Goal: Transaction & Acquisition: Subscribe to service/newsletter

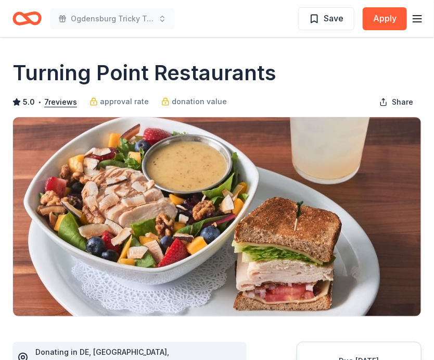
click at [33, 20] on icon "Home" at bounding box center [27, 18] width 29 height 24
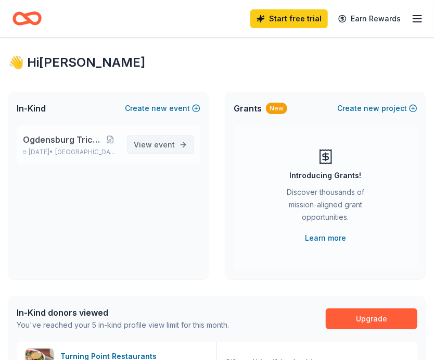
click at [171, 147] on span "event" at bounding box center [164, 144] width 21 height 9
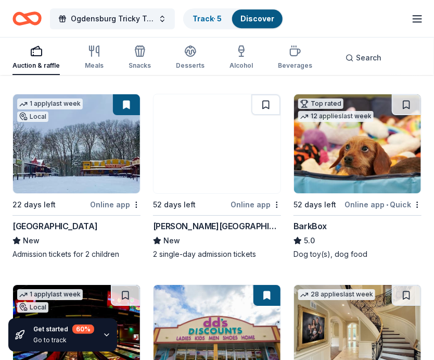
scroll to position [903, 0]
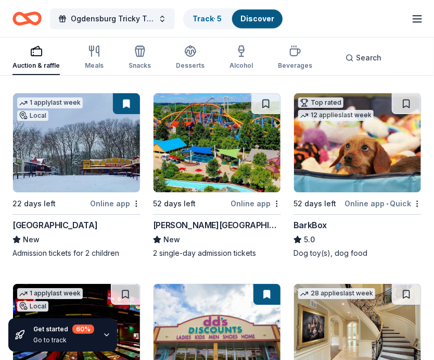
drag, startPoint x: 302, startPoint y: 258, endPoint x: 239, endPoint y: 192, distance: 91.4
click at [239, 192] on img at bounding box center [217, 142] width 127 height 99
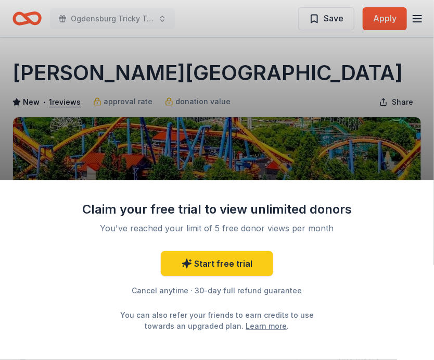
scroll to position [2, 0]
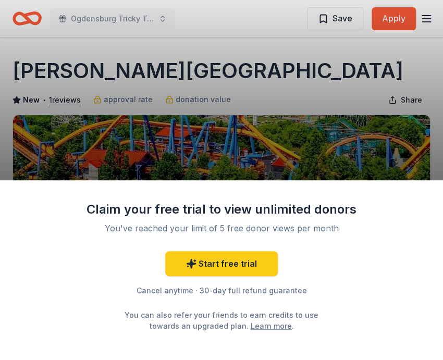
click at [349, 87] on div "Claim your free trial to view unlimited donors You've reached your limit of 5 f…" at bounding box center [221, 180] width 443 height 360
click at [387, 72] on div "Claim your free trial to view unlimited donors You've reached your limit of 5 f…" at bounding box center [221, 180] width 443 height 360
click at [386, 16] on div "Claim your free trial to view unlimited donors You've reached your limit of 5 f…" at bounding box center [221, 180] width 443 height 360
click at [233, 279] on div "Start free trial Cancel anytime · 30-day full refund guarantee You can also ref…" at bounding box center [221, 291] width 271 height 80
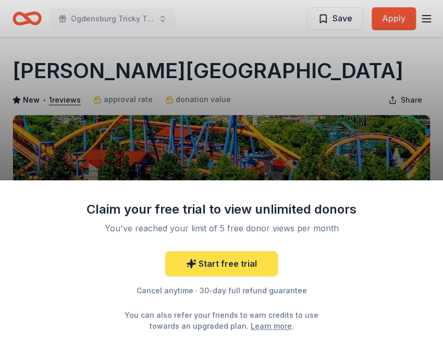
click at [245, 270] on link "Start free trial" at bounding box center [221, 263] width 113 height 25
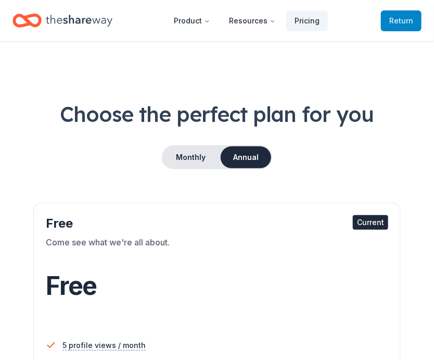
click at [413, 22] on span "Return to TheShareWay" at bounding box center [402, 21] width 24 height 13
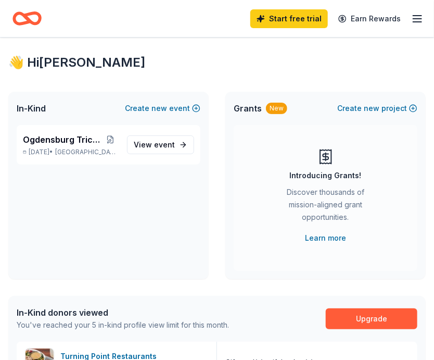
click at [27, 16] on icon "Home" at bounding box center [22, 18] width 16 height 10
